Goal: Transaction & Acquisition: Subscribe to service/newsletter

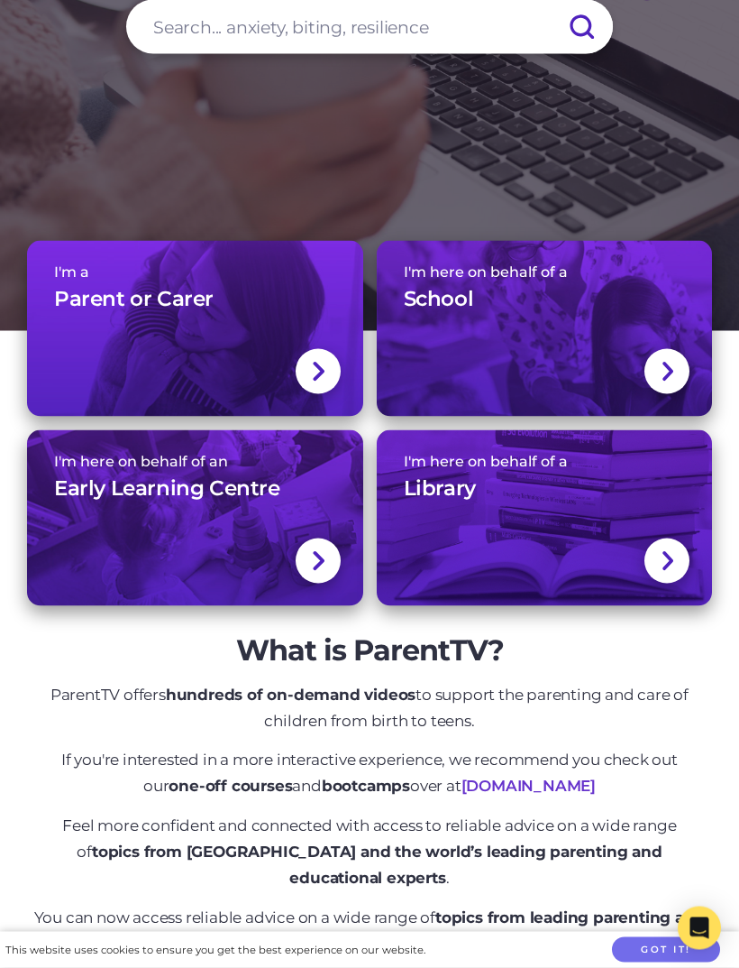
scroll to position [317, 0]
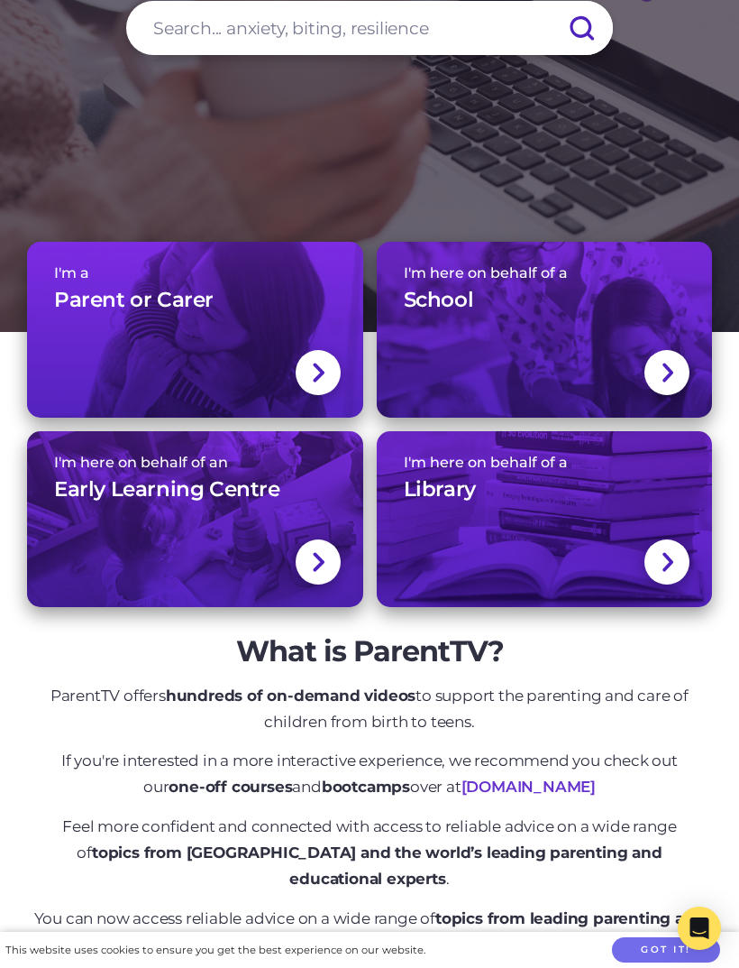
click at [672, 384] on img at bounding box center [668, 372] width 14 height 23
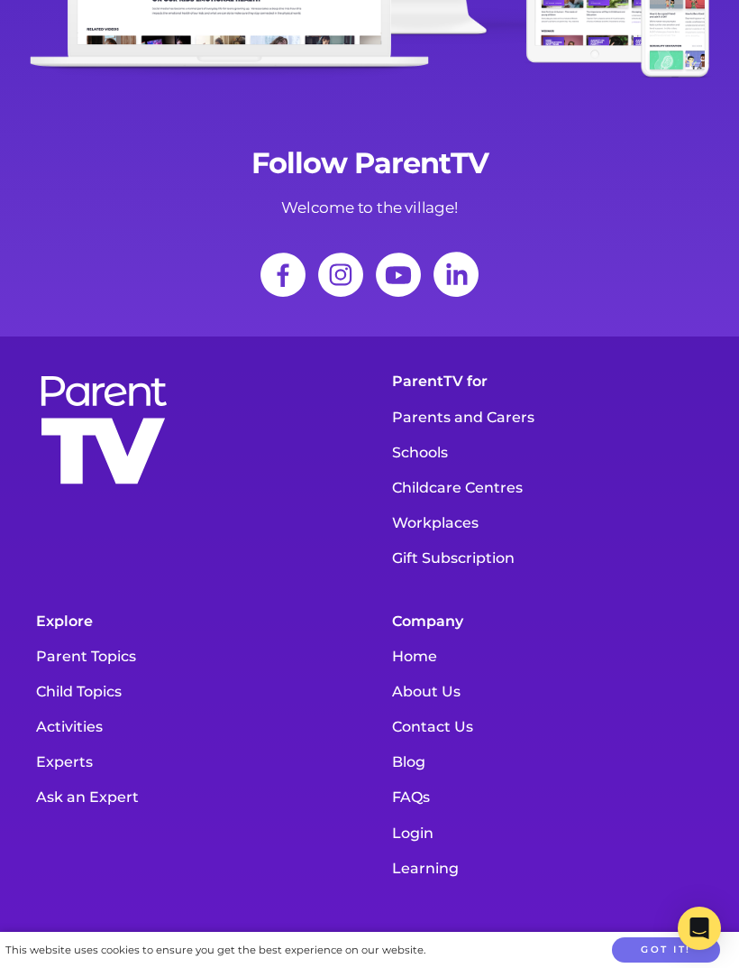
scroll to position [10227, 0]
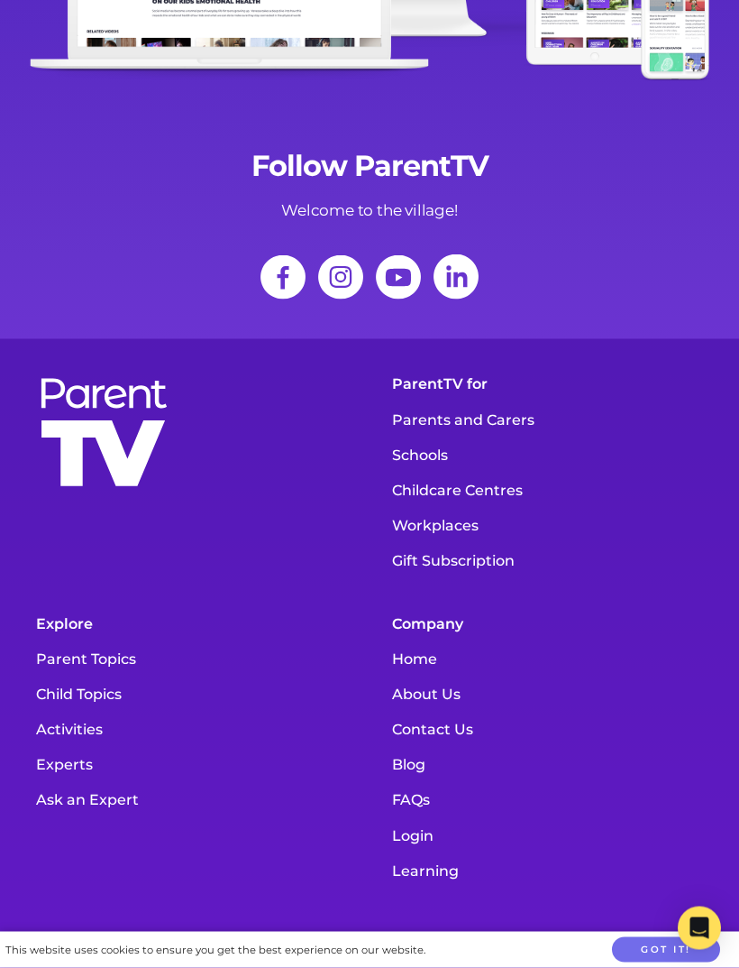
click at [417, 782] on link "FAQs" at bounding box center [547, 799] width 329 height 35
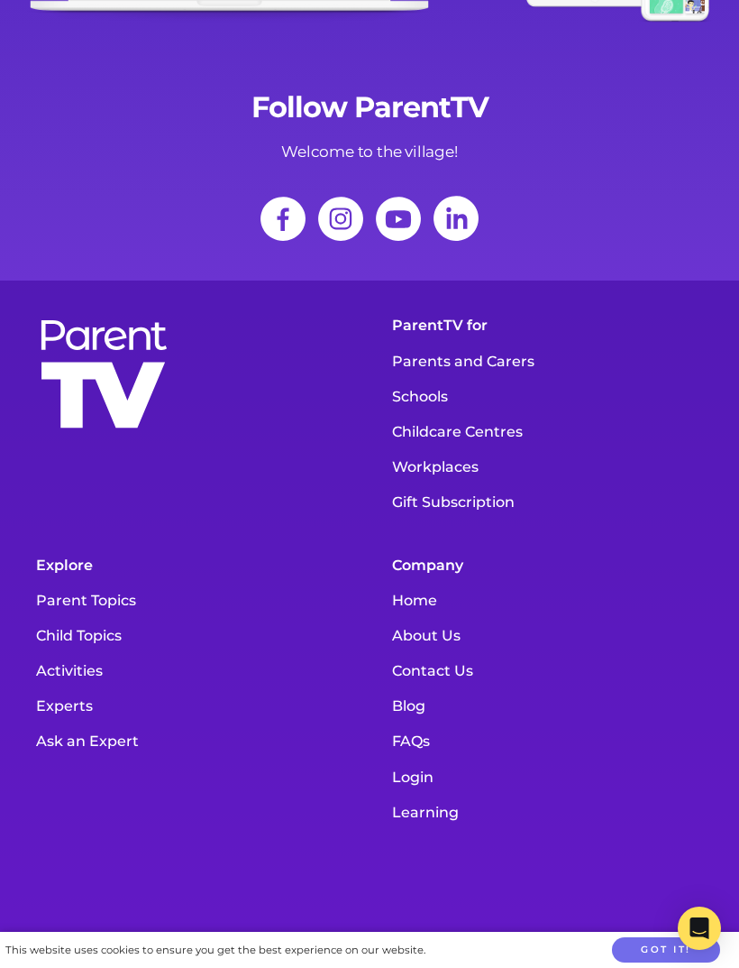
scroll to position [0, 0]
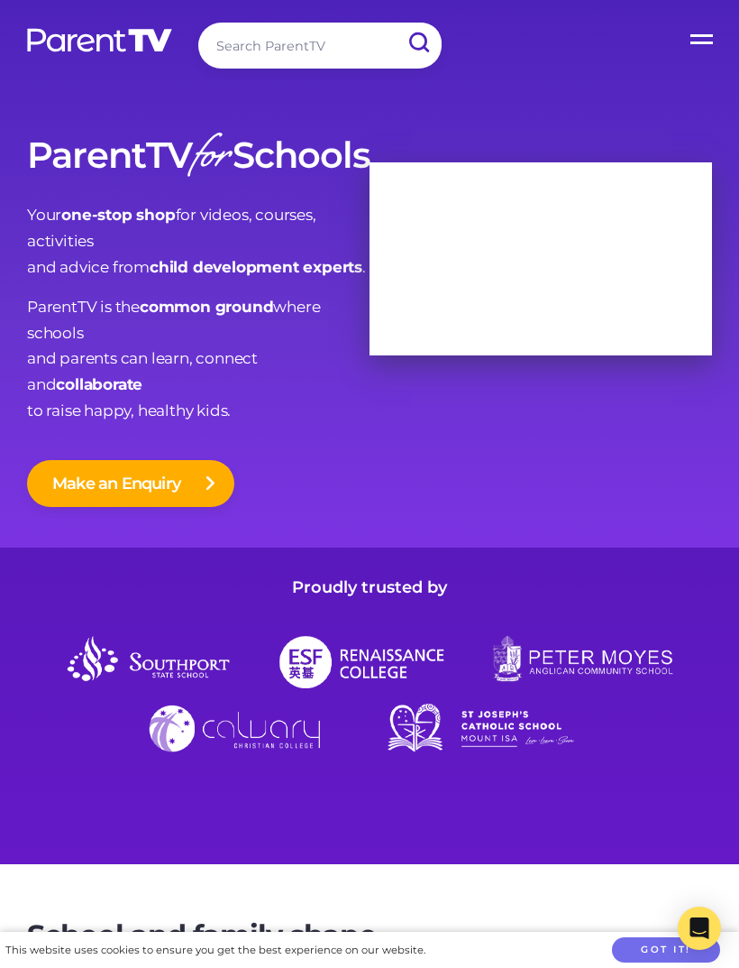
click at [679, 43] on label "Open Menu" at bounding box center [703, 36] width 72 height 72
click at [0, 0] on input "Open Menu" at bounding box center [0, 0] width 0 height 0
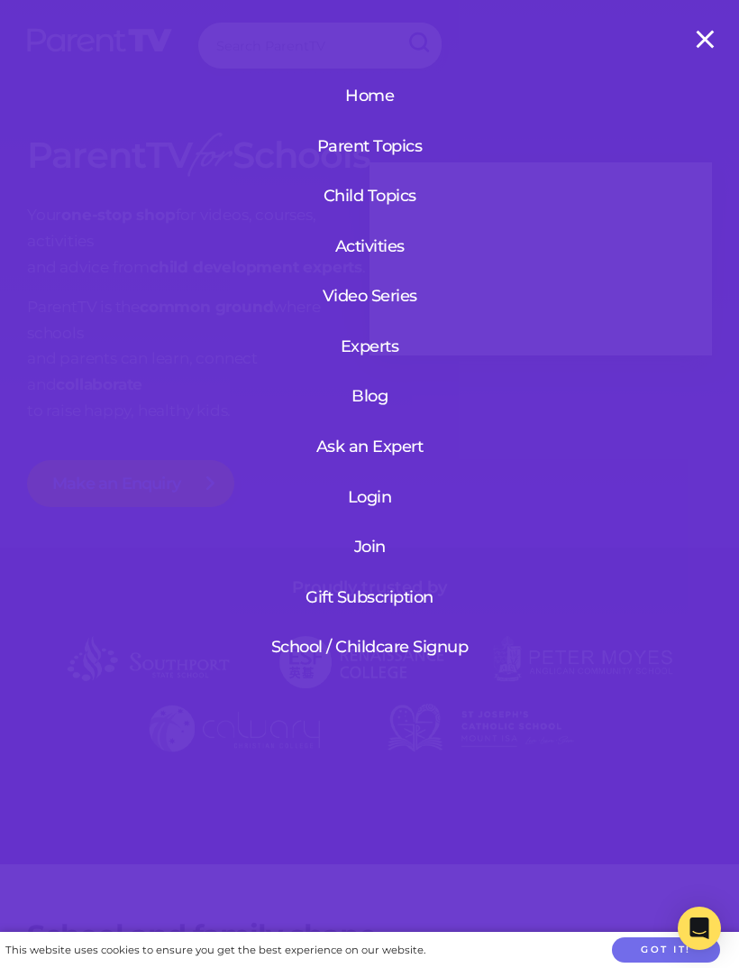
click at [377, 546] on link "Join" at bounding box center [370, 546] width 216 height 47
click at [306, 637] on link "School / Childcare Signup" at bounding box center [370, 646] width 216 height 47
